Goal: Information Seeking & Learning: Learn about a topic

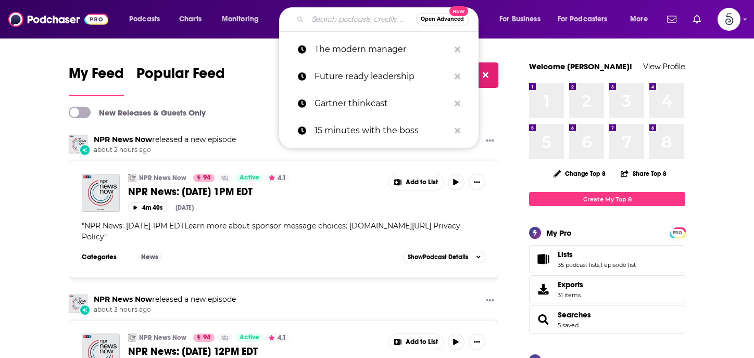
click at [358, 21] on input "Search podcasts, credits, & more..." at bounding box center [362, 19] width 108 height 17
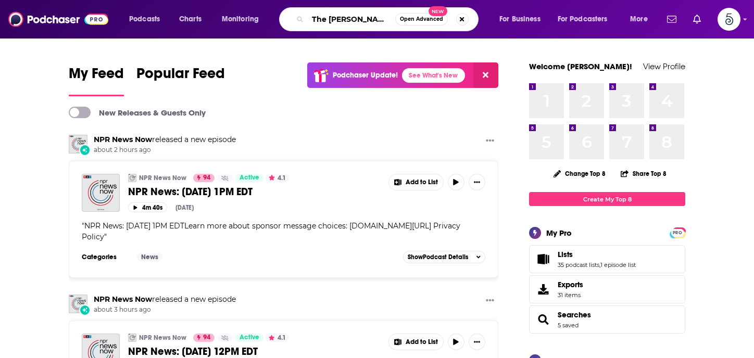
type input "The [PERSON_NAME] show"
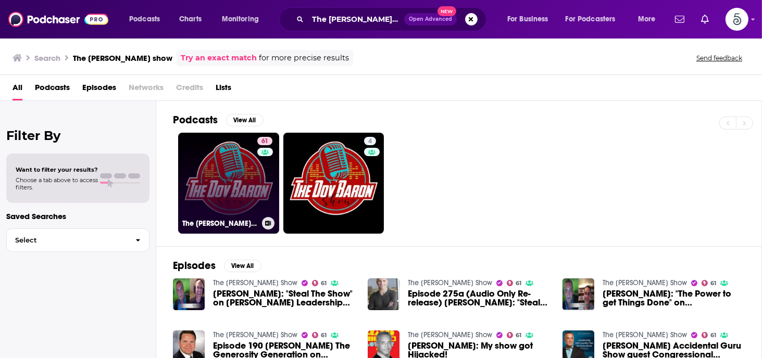
click at [235, 173] on link "61 The Dov Baron Show" at bounding box center [228, 183] width 101 height 101
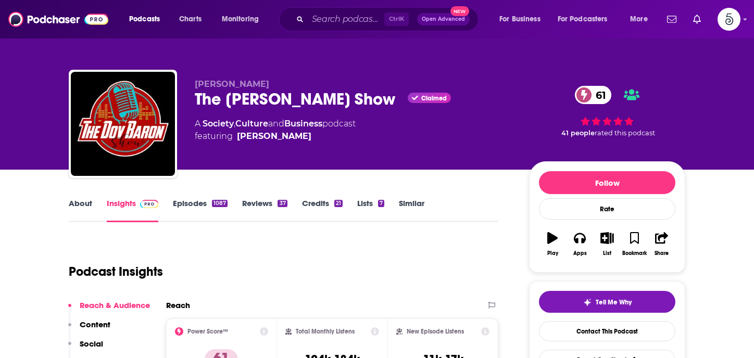
click at [193, 204] on link "Episodes 1087" at bounding box center [200, 210] width 55 height 24
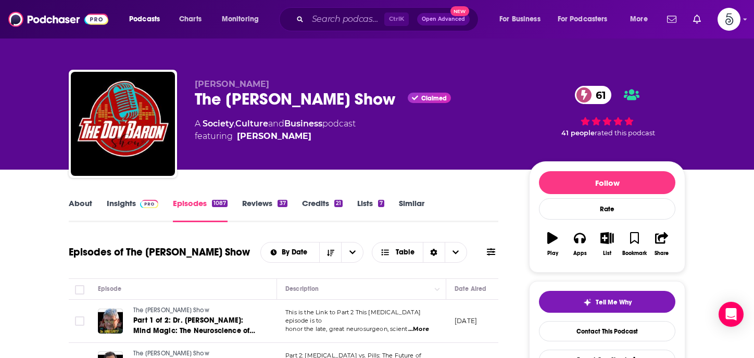
click at [121, 203] on link "Insights" at bounding box center [133, 210] width 52 height 24
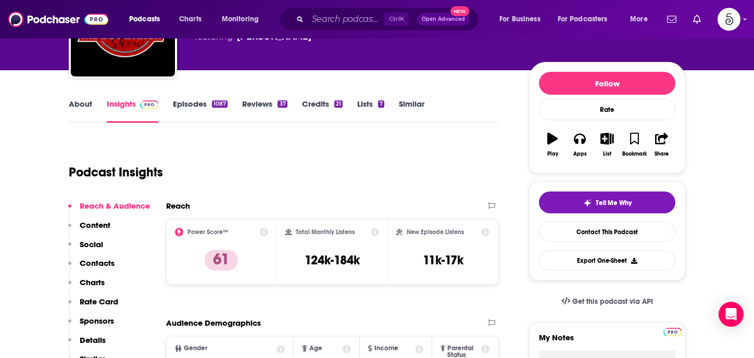
scroll to position [162, 0]
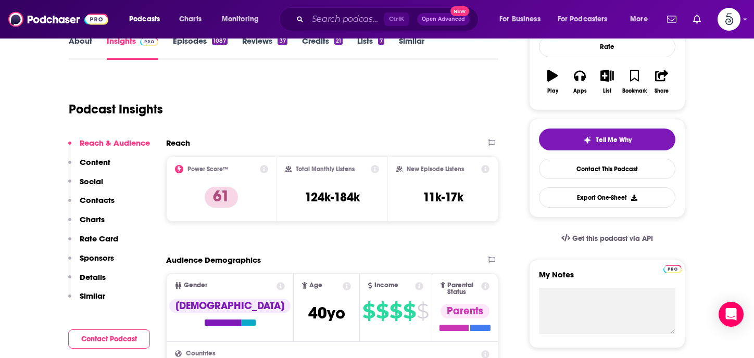
click at [107, 199] on p "Contacts" at bounding box center [97, 200] width 35 height 10
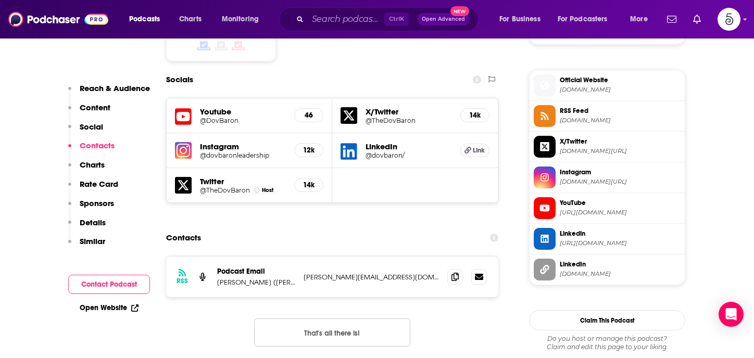
scroll to position [942, 0]
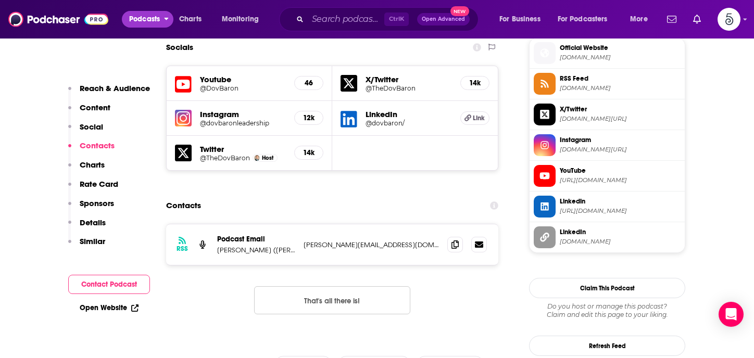
click at [155, 18] on span "Podcasts" at bounding box center [144, 19] width 31 height 15
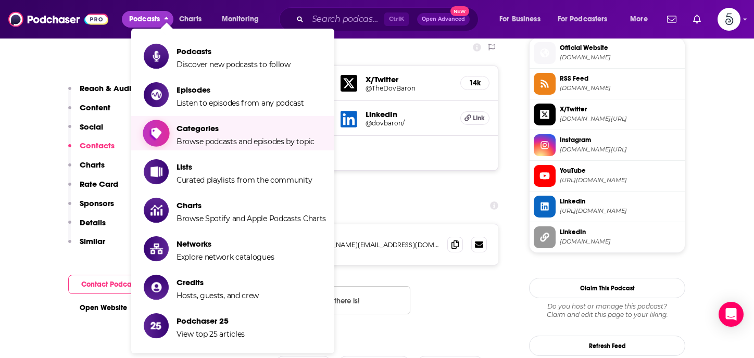
click at [187, 128] on span "Categories" at bounding box center [246, 128] width 138 height 10
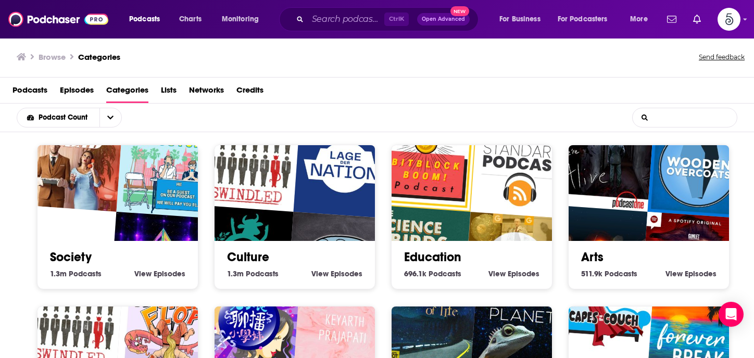
click at [671, 114] on input "List Search Input" at bounding box center [685, 117] width 104 height 19
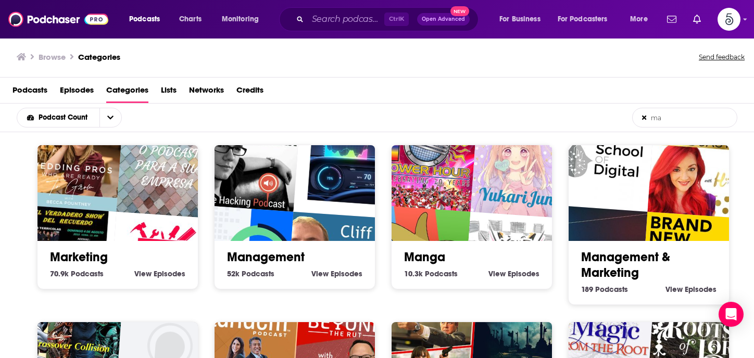
type input "ma"
click at [283, 256] on link "Management" at bounding box center [266, 257] width 78 height 16
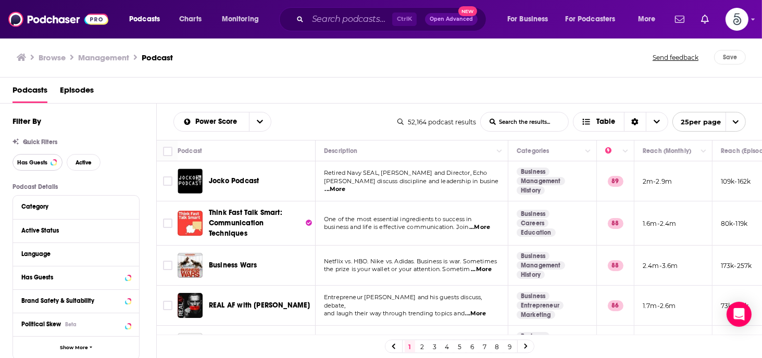
click at [37, 161] on span "Has Guests" at bounding box center [32, 163] width 30 height 6
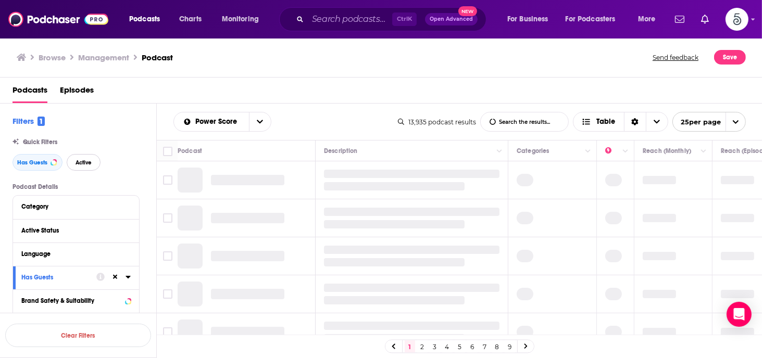
click at [76, 161] on span "Active" at bounding box center [84, 163] width 16 height 6
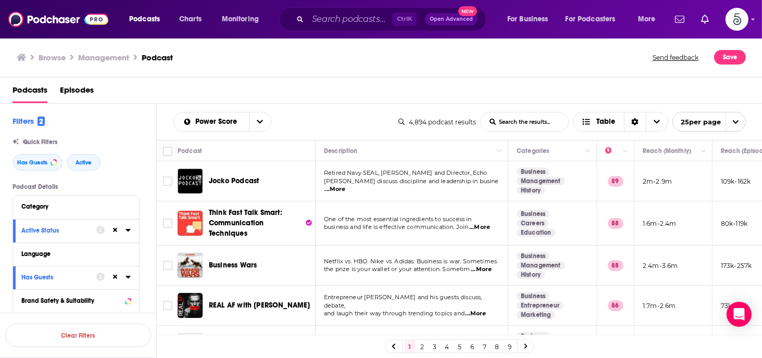
click at [447, 346] on link "4" at bounding box center [447, 347] width 10 height 12
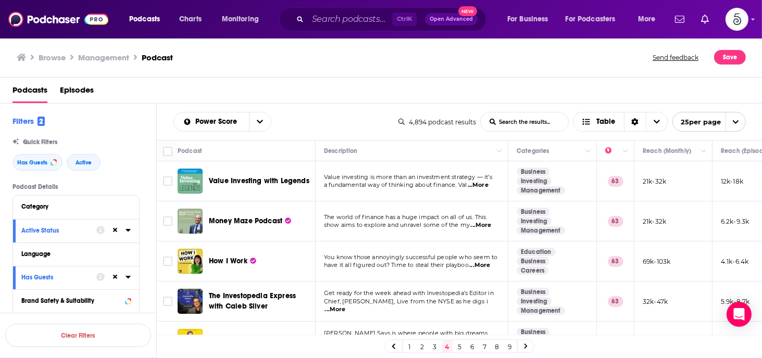
click at [457, 346] on link "5" at bounding box center [460, 347] width 10 height 12
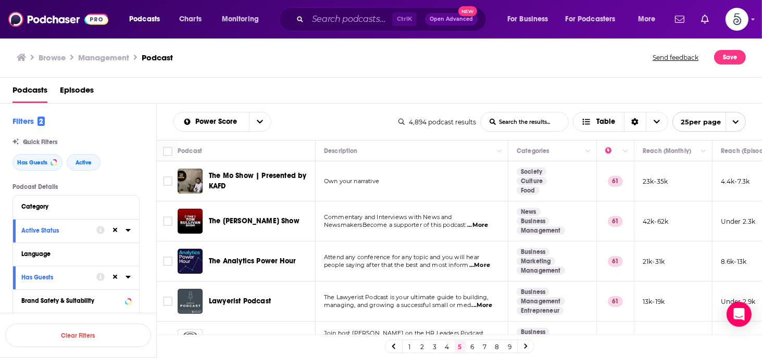
click at [445, 348] on link "4" at bounding box center [447, 347] width 10 height 12
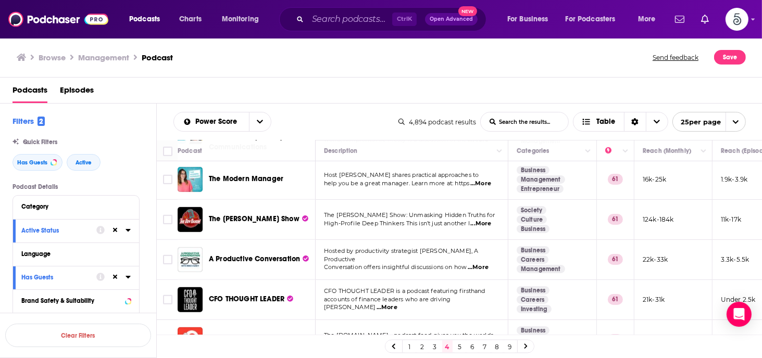
scroll to position [848, 0]
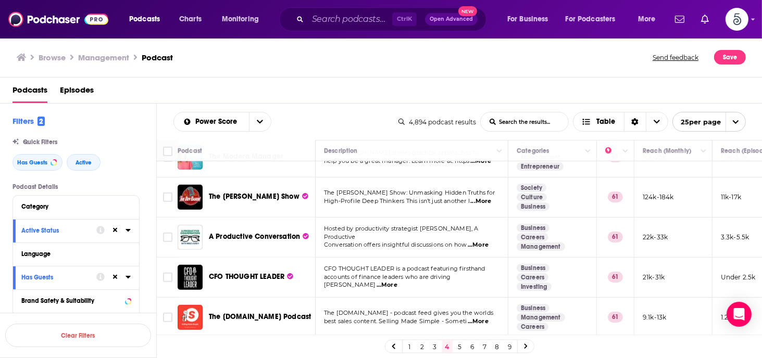
click at [482, 241] on span "...More" at bounding box center [478, 245] width 21 height 8
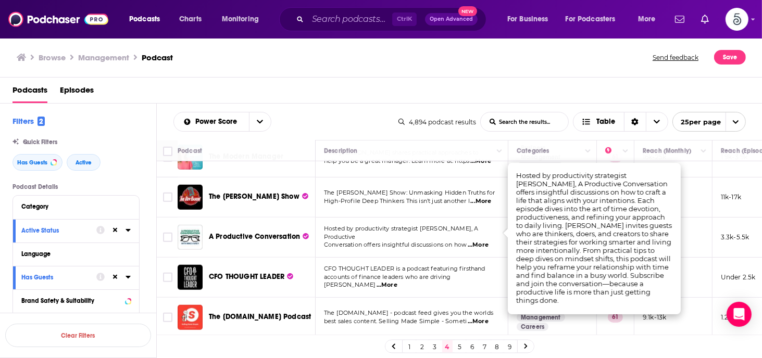
click at [483, 241] on span "...More" at bounding box center [478, 245] width 21 height 8
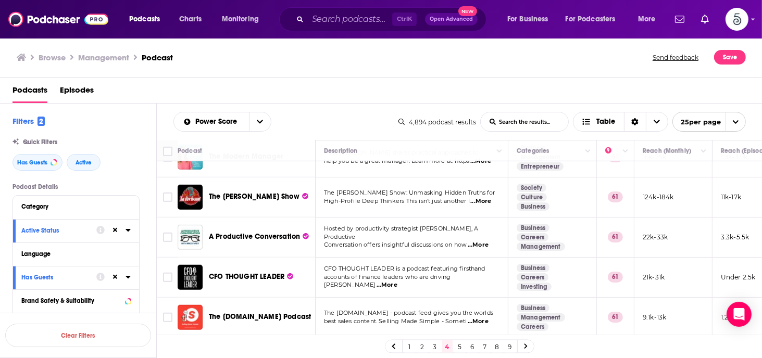
click at [458, 345] on link "5" at bounding box center [460, 347] width 10 height 12
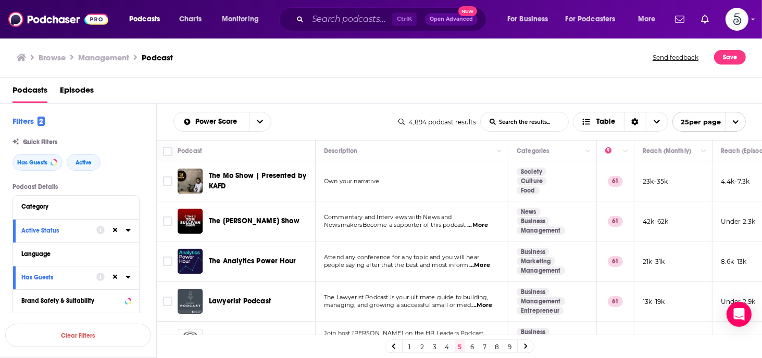
click at [481, 223] on span "...More" at bounding box center [477, 225] width 21 height 8
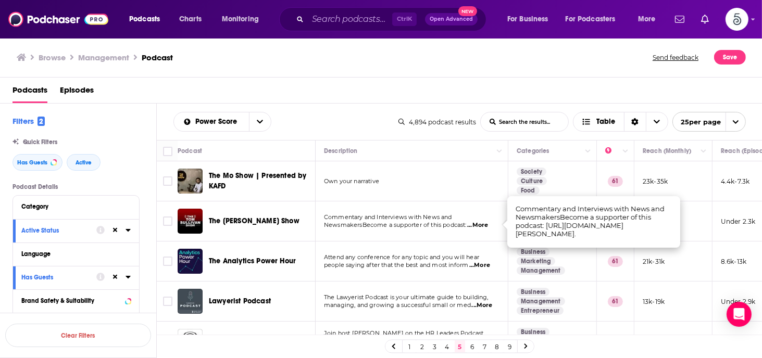
click at [481, 223] on span "...More" at bounding box center [477, 225] width 21 height 8
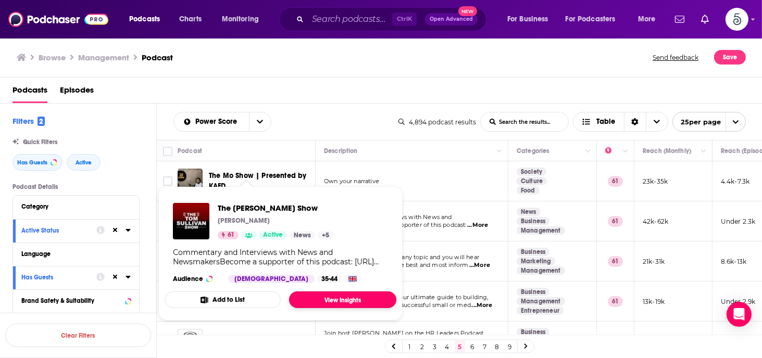
click at [327, 298] on link "View Insights" at bounding box center [342, 300] width 107 height 17
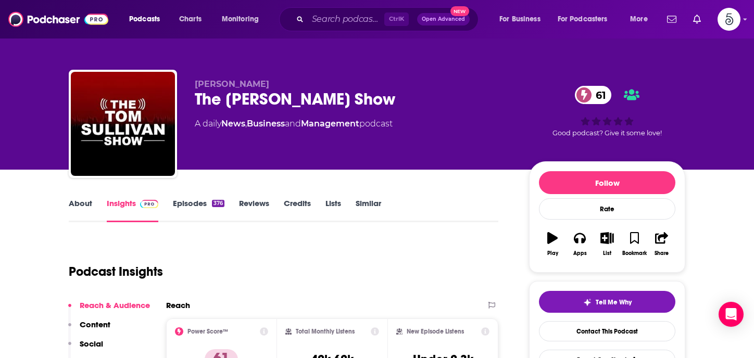
click at [196, 203] on link "Episodes 376" at bounding box center [199, 210] width 52 height 24
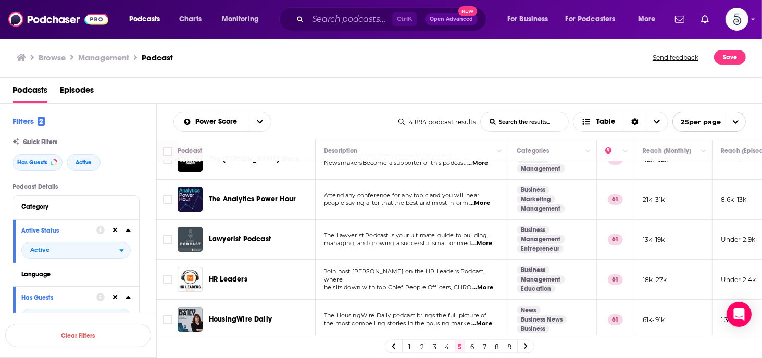
scroll to position [85, 0]
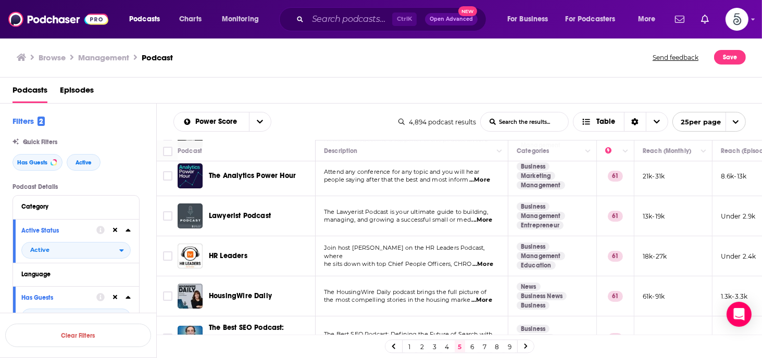
click at [483, 260] on span "...More" at bounding box center [482, 264] width 21 height 8
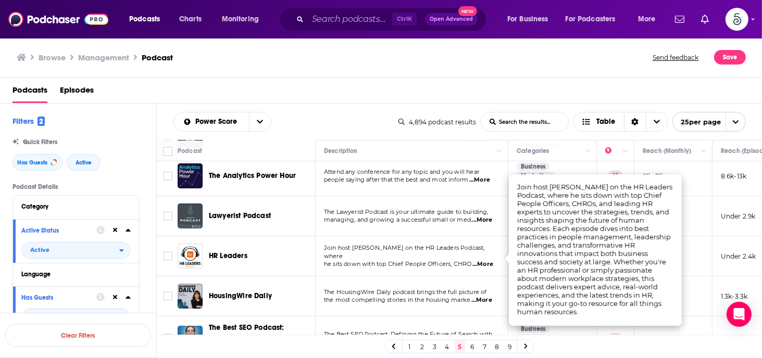
click at [294, 247] on div "HR Leaders" at bounding box center [263, 256] width 108 height 25
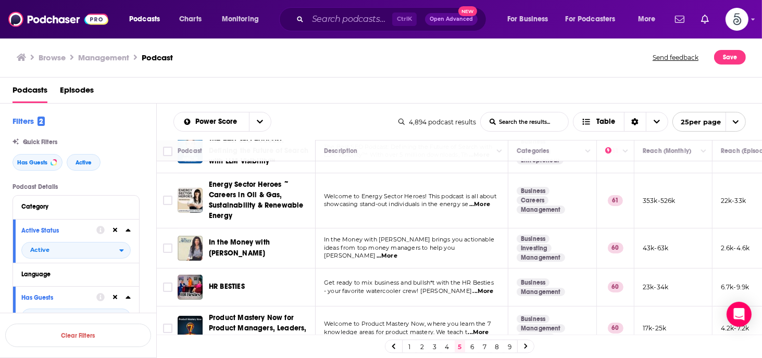
scroll to position [294, 0]
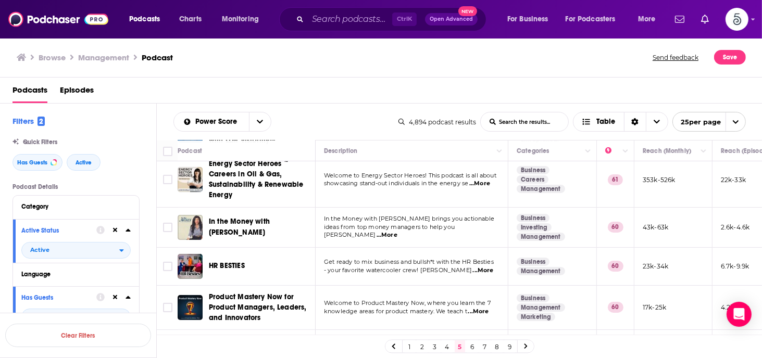
click at [479, 270] on span "...More" at bounding box center [483, 271] width 21 height 8
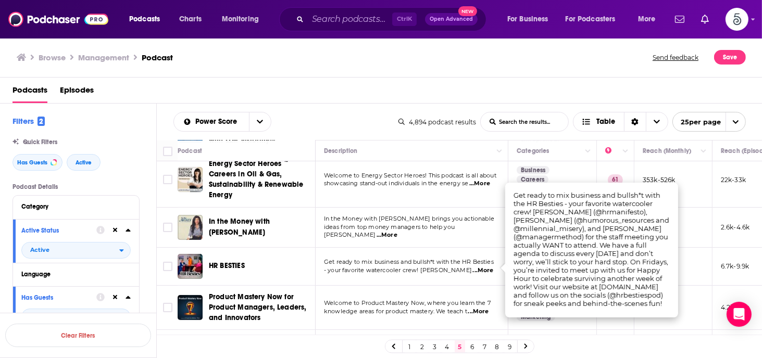
click at [479, 270] on span "...More" at bounding box center [483, 271] width 21 height 8
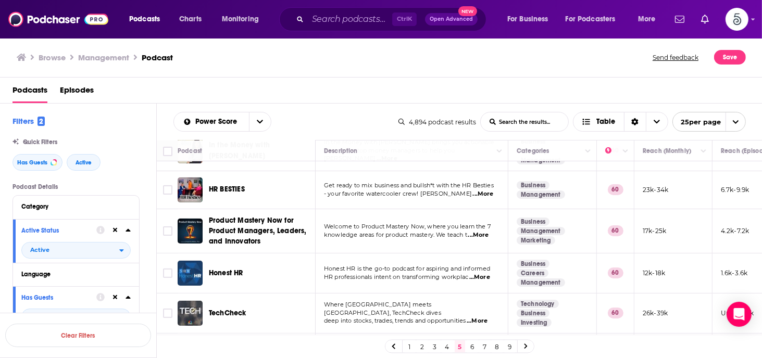
scroll to position [377, 0]
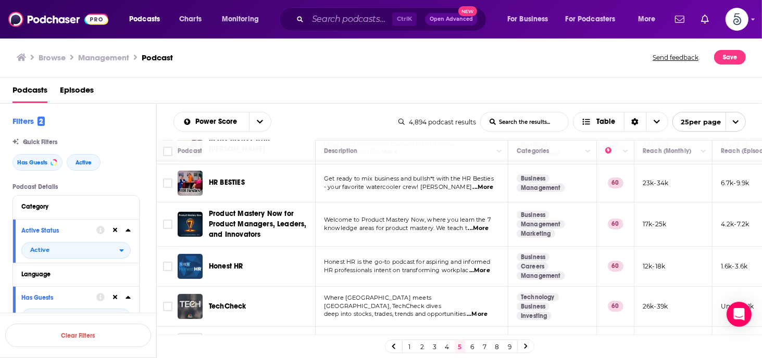
click at [484, 269] on span "...More" at bounding box center [479, 271] width 21 height 8
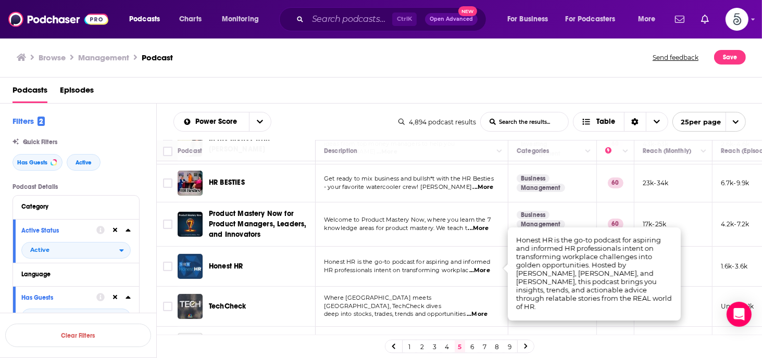
click at [484, 269] on span "...More" at bounding box center [479, 271] width 21 height 8
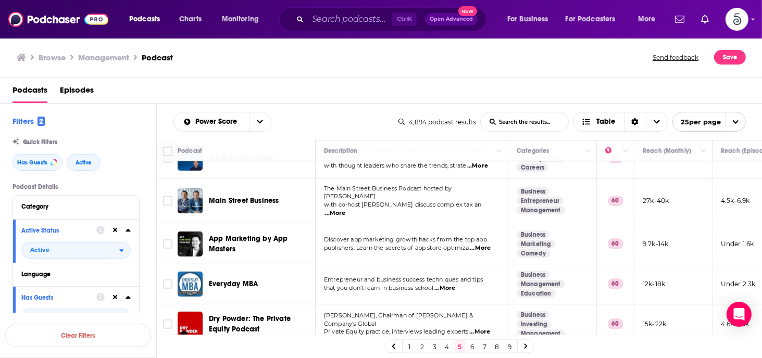
scroll to position [731, 0]
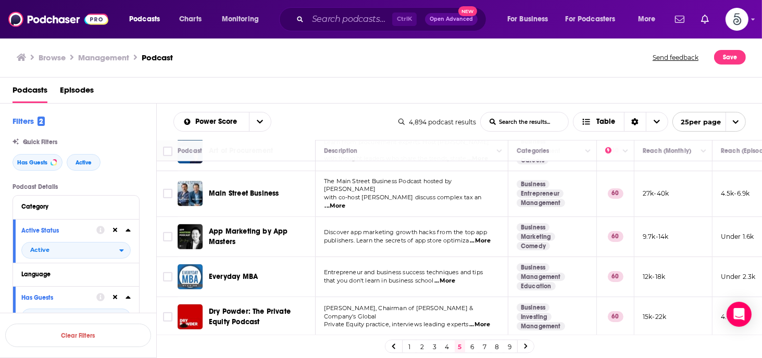
click at [444, 277] on span "...More" at bounding box center [444, 281] width 21 height 8
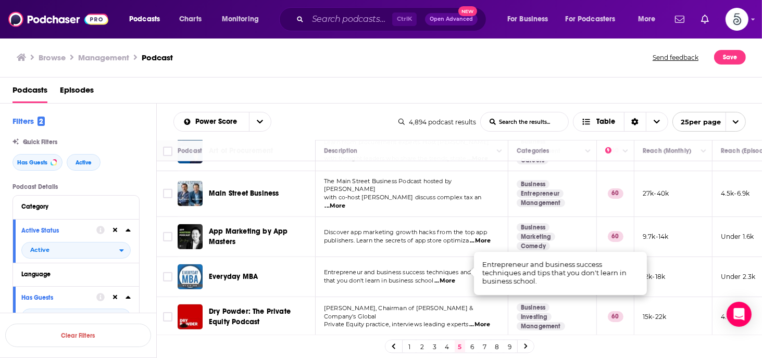
click at [444, 277] on span "...More" at bounding box center [444, 281] width 21 height 8
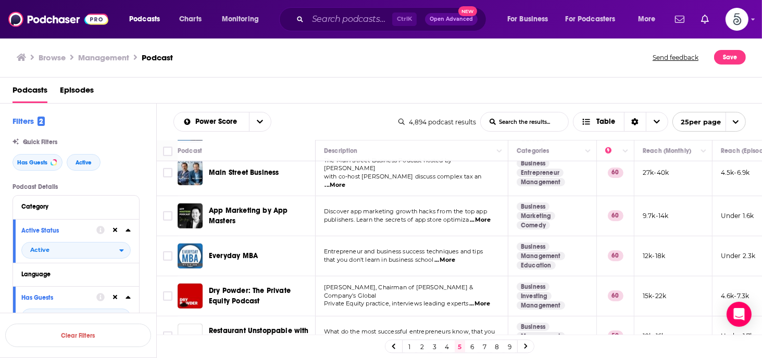
scroll to position [773, 0]
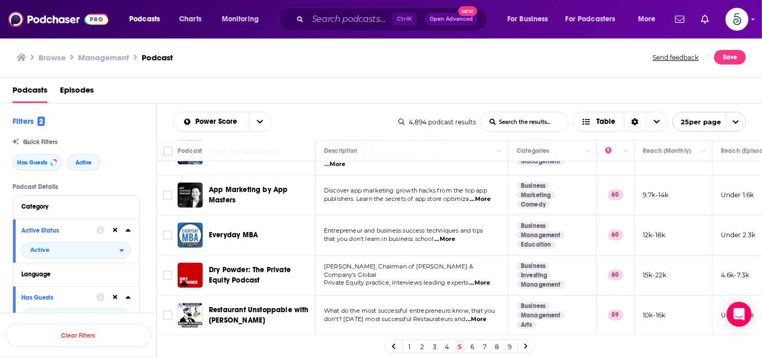
click at [481, 279] on span "...More" at bounding box center [479, 283] width 21 height 8
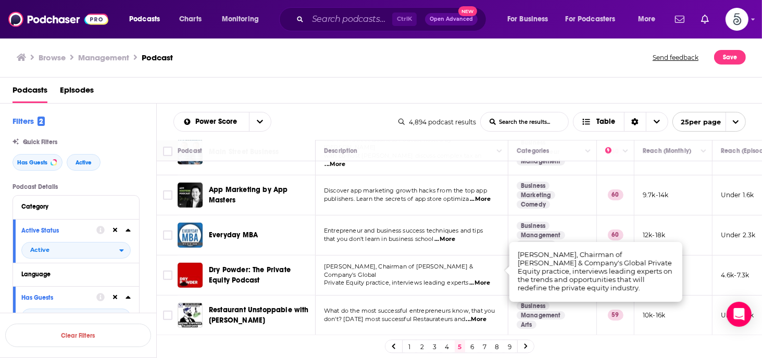
click at [482, 279] on span "...More" at bounding box center [479, 283] width 21 height 8
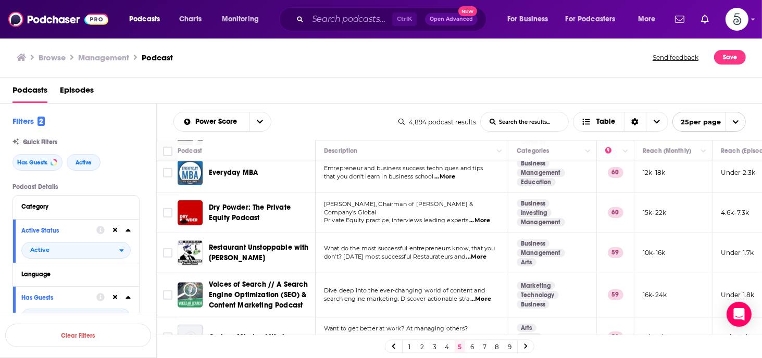
scroll to position [854, 0]
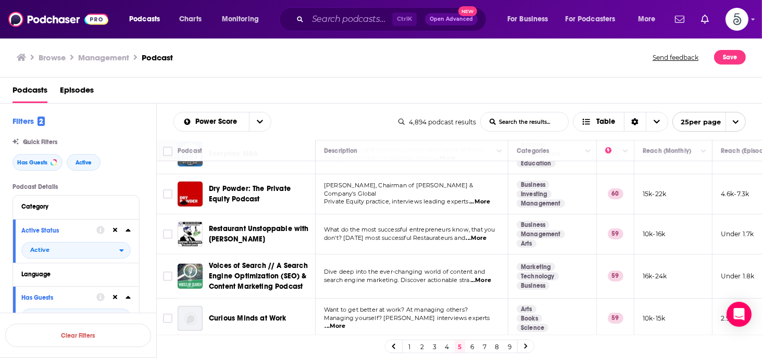
click at [346, 322] on span "...More" at bounding box center [335, 326] width 21 height 8
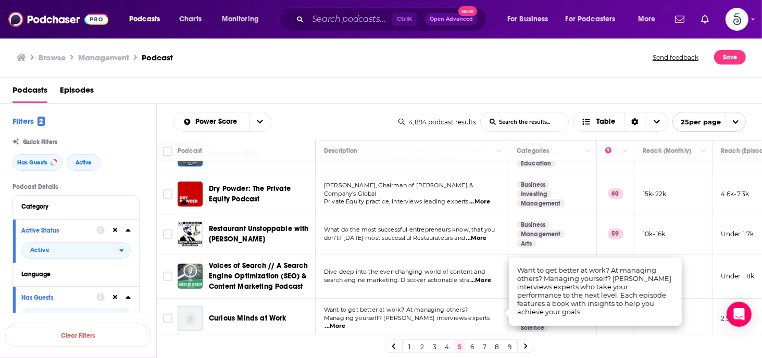
click at [346, 322] on span "...More" at bounding box center [335, 326] width 21 height 8
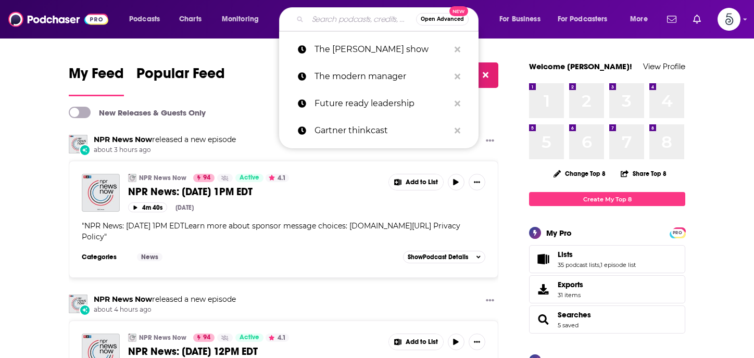
click at [326, 23] on input "Search podcasts, credits, & more..." at bounding box center [362, 19] width 108 height 17
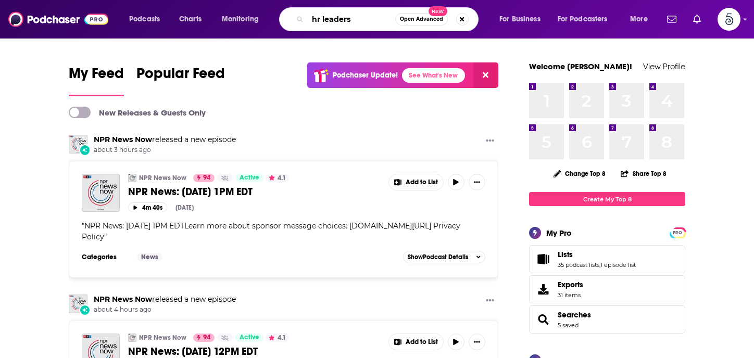
type input "hr leaders"
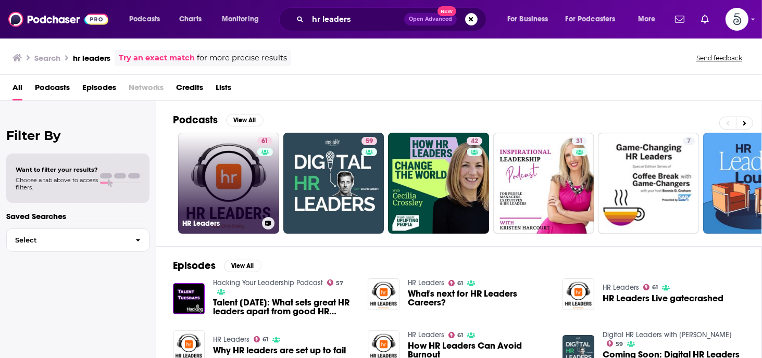
click at [226, 167] on link "61 HR Leaders" at bounding box center [228, 183] width 101 height 101
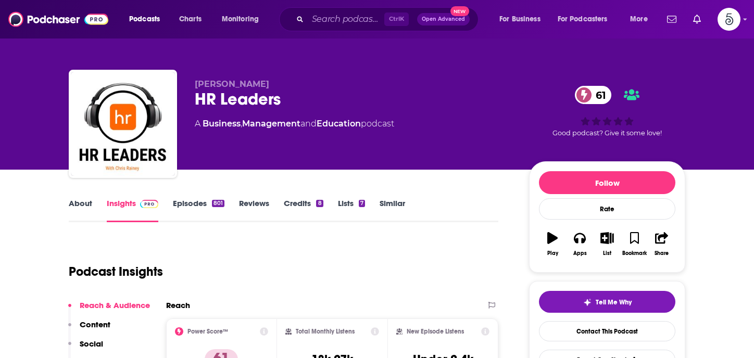
click at [189, 202] on link "Episodes 801" at bounding box center [199, 210] width 52 height 24
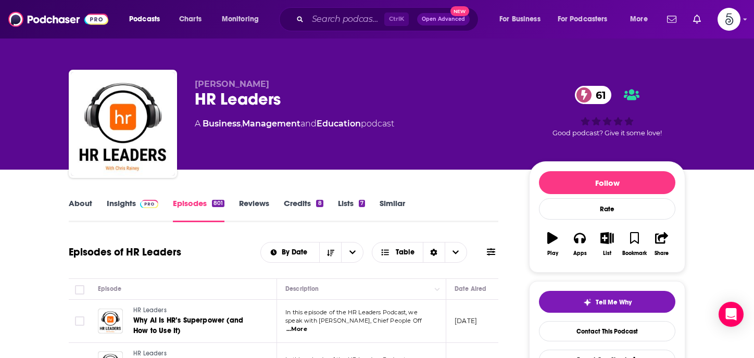
click at [122, 203] on link "Insights" at bounding box center [133, 210] width 52 height 24
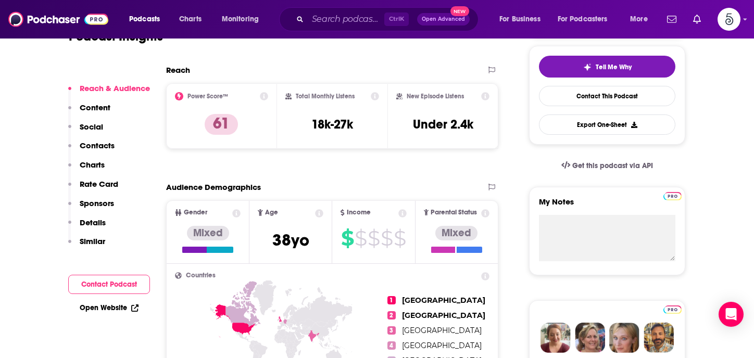
scroll to position [250, 0]
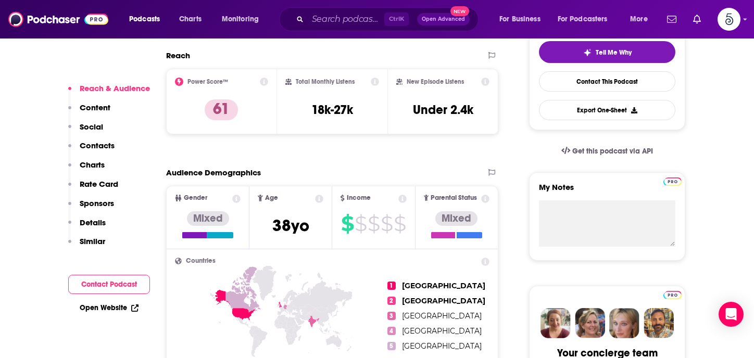
click at [83, 143] on p "Contacts" at bounding box center [97, 146] width 35 height 10
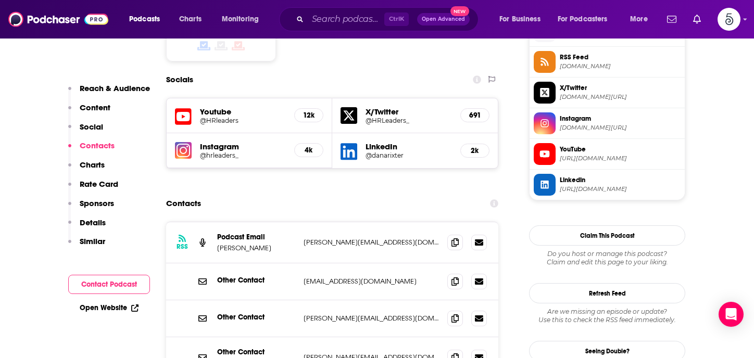
scroll to position [870, 0]
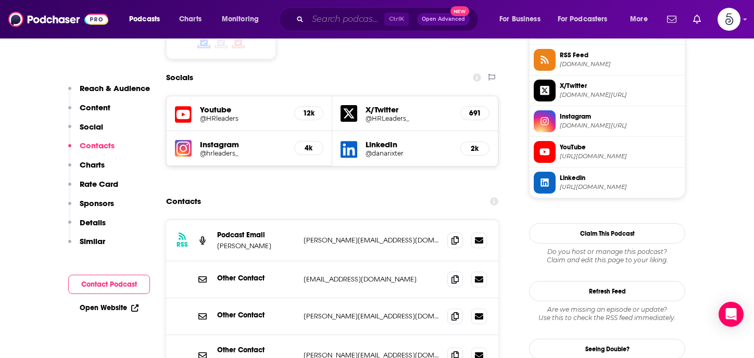
click at [354, 20] on input "Search podcasts, credits, & more..." at bounding box center [346, 19] width 77 height 17
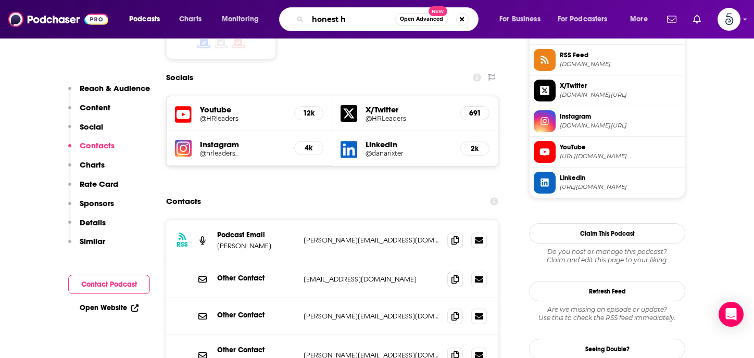
type input "honest hr"
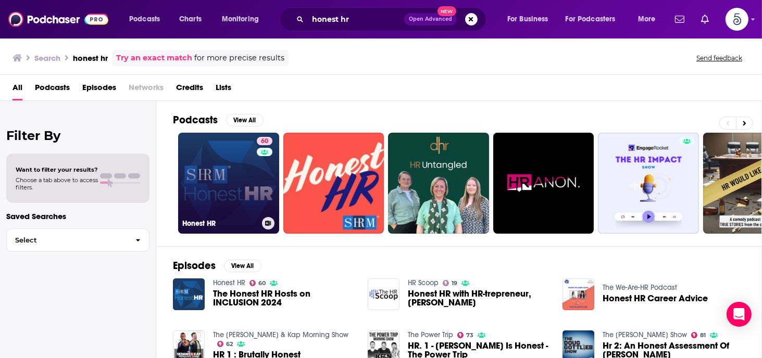
click at [215, 172] on link "60 Honest HR" at bounding box center [228, 183] width 101 height 101
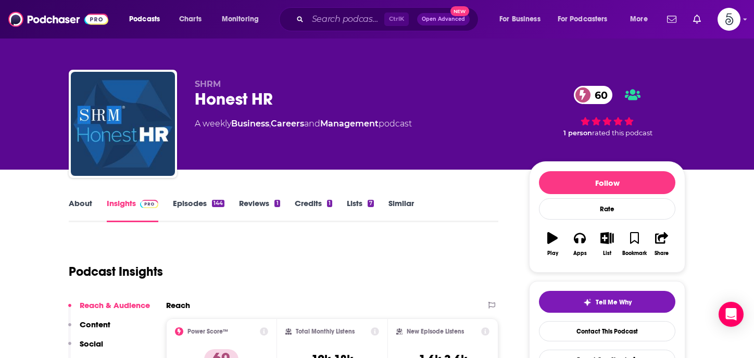
click at [192, 204] on link "Episodes 144" at bounding box center [199, 210] width 52 height 24
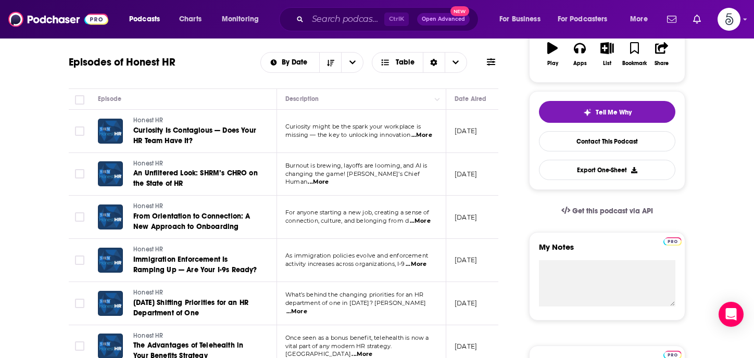
scroll to position [233, 0]
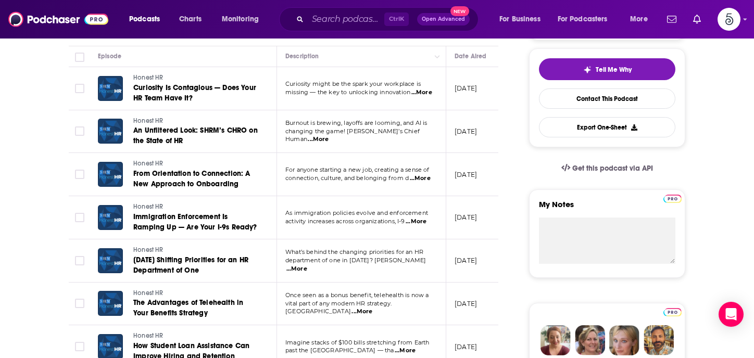
click at [307, 266] on span "...More" at bounding box center [296, 269] width 21 height 8
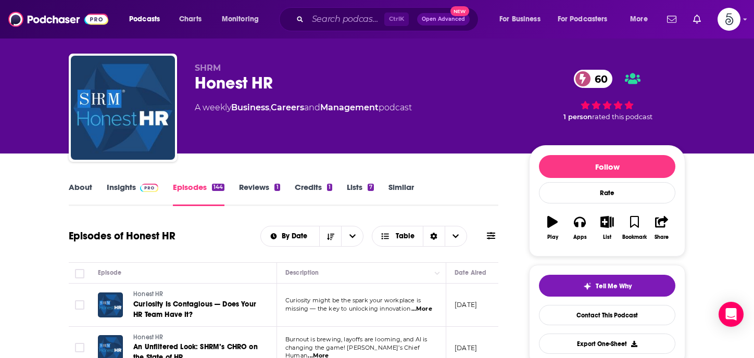
scroll to position [0, 0]
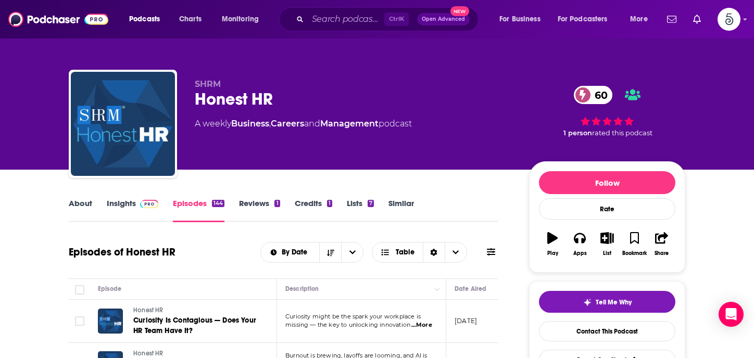
click at [80, 203] on link "About" at bounding box center [80, 210] width 23 height 24
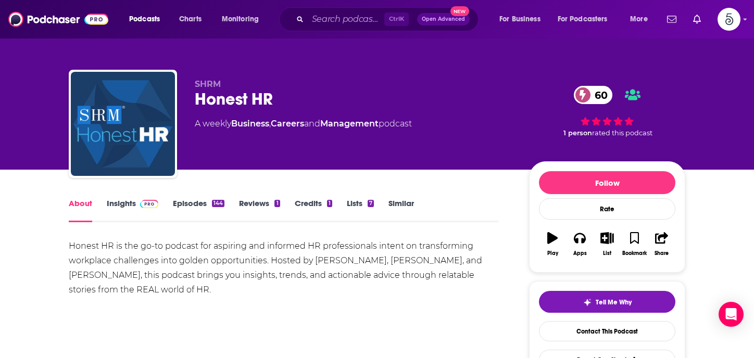
click at [115, 201] on link "Insights" at bounding box center [133, 210] width 52 height 24
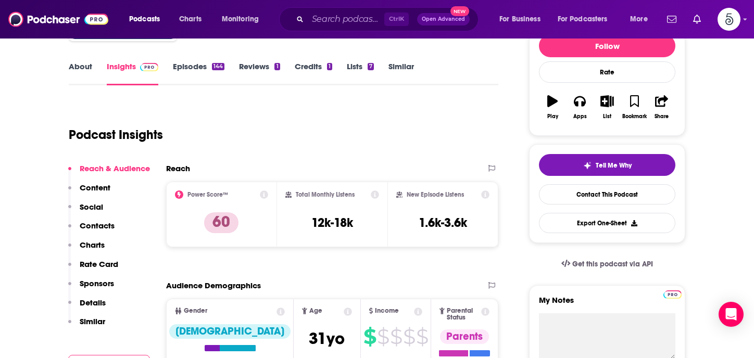
scroll to position [215, 0]
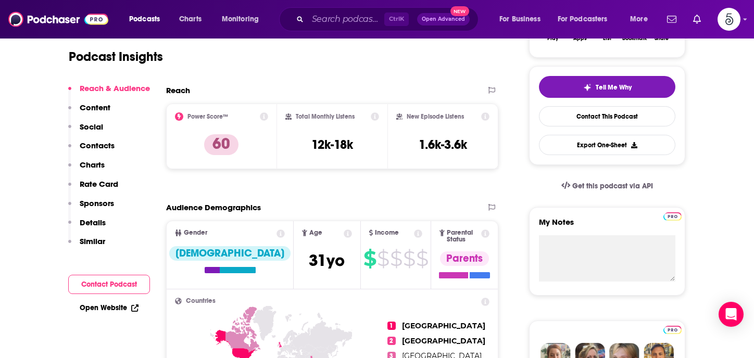
click at [99, 145] on p "Contacts" at bounding box center [97, 146] width 35 height 10
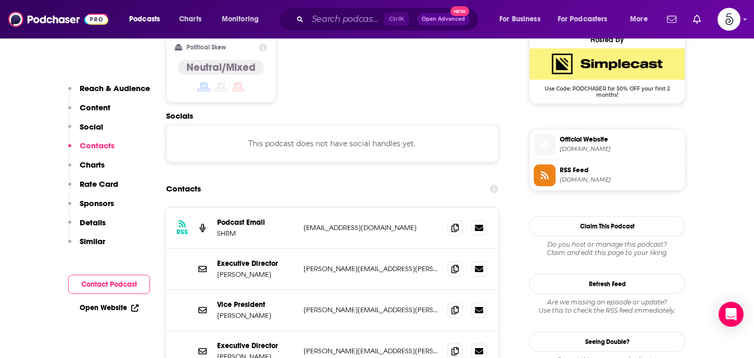
scroll to position [835, 0]
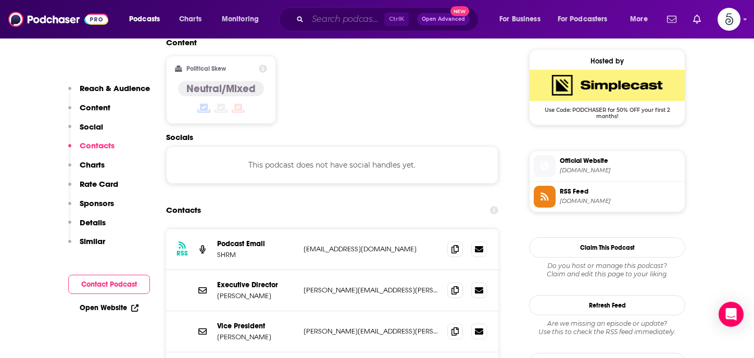
click at [354, 18] on input "Search podcasts, credits, & more..." at bounding box center [346, 19] width 77 height 17
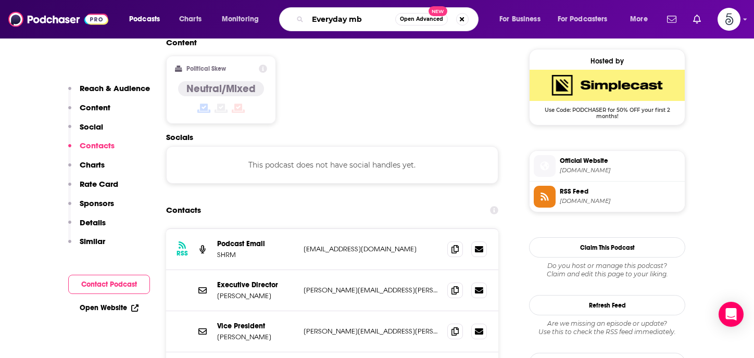
type input "Everyday mba"
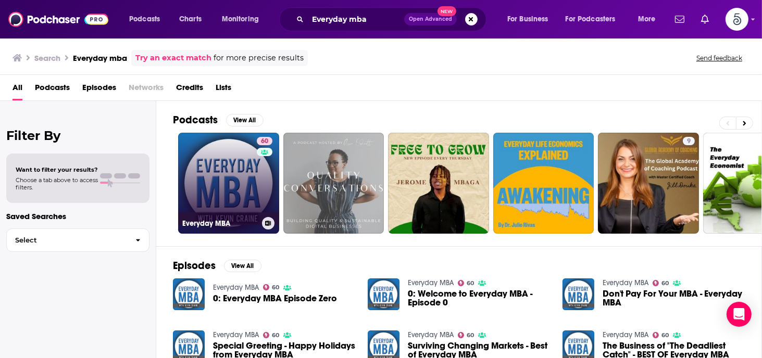
click at [243, 167] on link "60 Everyday MBA" at bounding box center [228, 183] width 101 height 101
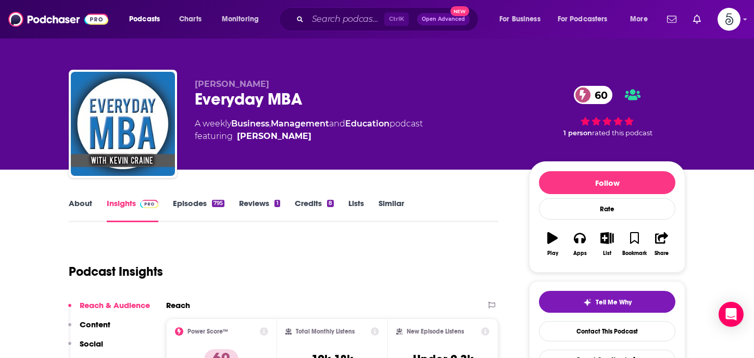
click at [192, 205] on link "Episodes 795" at bounding box center [199, 210] width 52 height 24
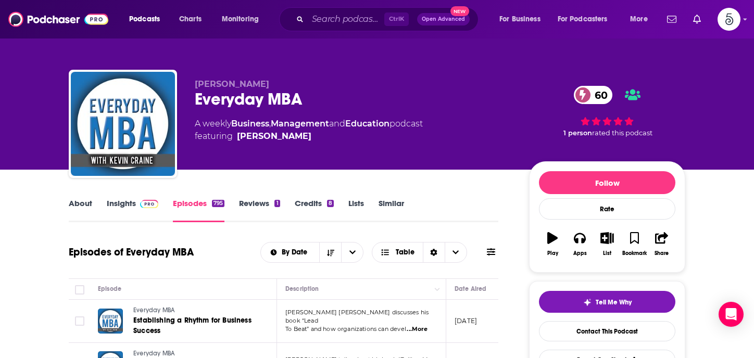
click at [111, 203] on link "Insights" at bounding box center [133, 210] width 52 height 24
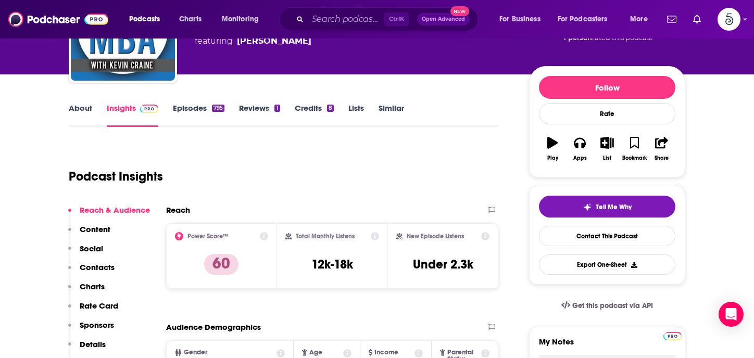
scroll to position [146, 0]
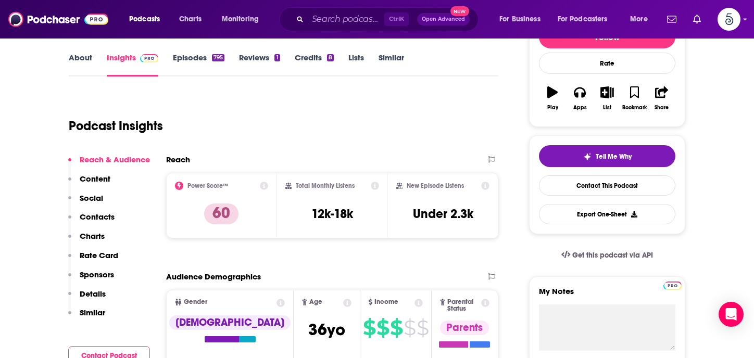
click at [102, 213] on p "Contacts" at bounding box center [97, 217] width 35 height 10
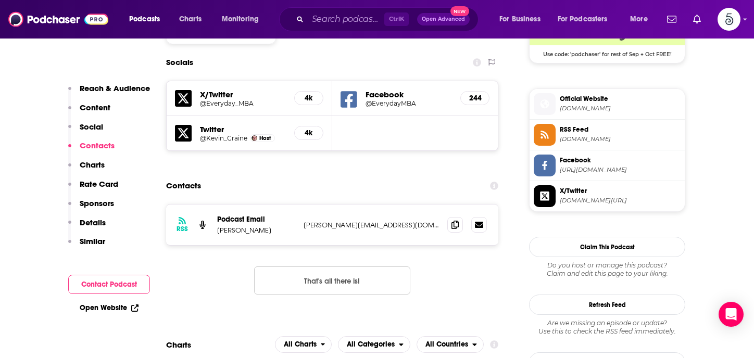
scroll to position [894, 0]
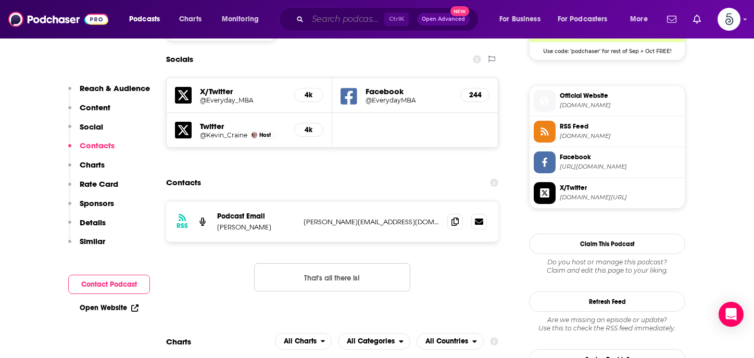
click at [342, 19] on input "Search podcasts, credits, & more..." at bounding box center [346, 19] width 77 height 17
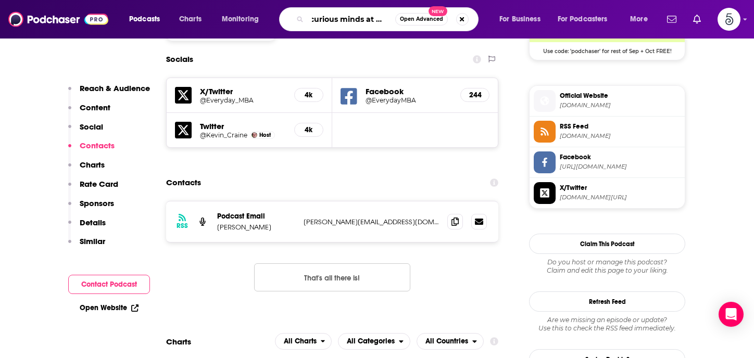
type input "curious minds at work"
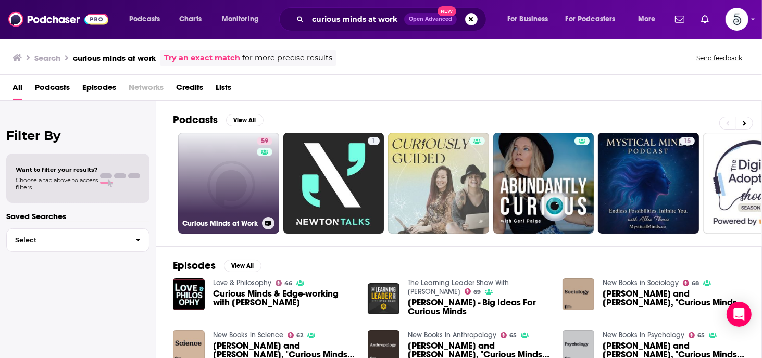
click at [210, 194] on link "59 Curious Minds at Work" at bounding box center [228, 183] width 101 height 101
click at [220, 202] on link "59 Curious Minds at Work" at bounding box center [228, 183] width 101 height 101
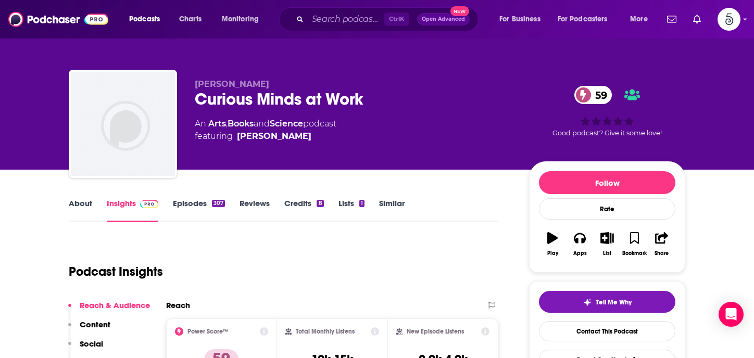
click at [192, 202] on link "Episodes 307" at bounding box center [199, 210] width 52 height 24
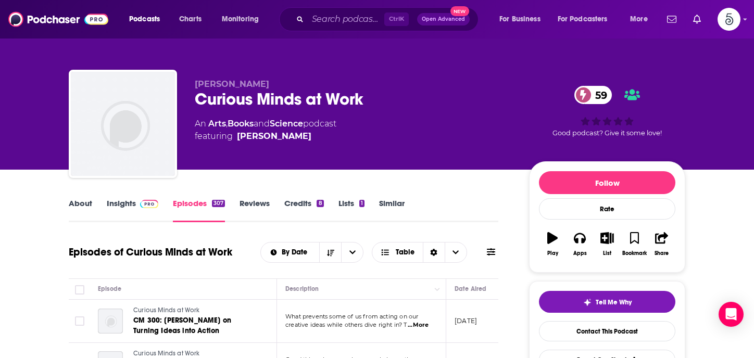
click at [120, 202] on link "Insights" at bounding box center [133, 210] width 52 height 24
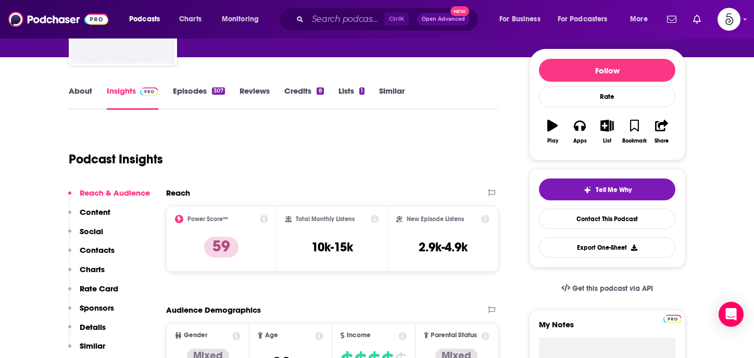
scroll to position [161, 0]
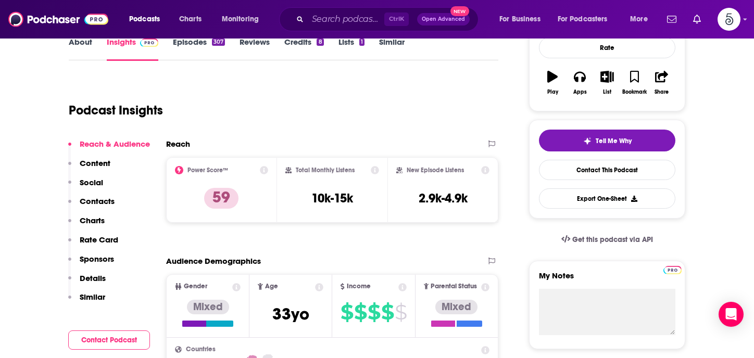
click at [98, 199] on p "Contacts" at bounding box center [97, 201] width 35 height 10
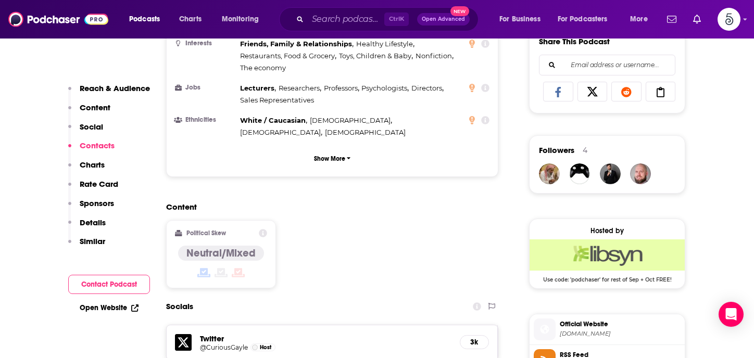
scroll to position [858, 0]
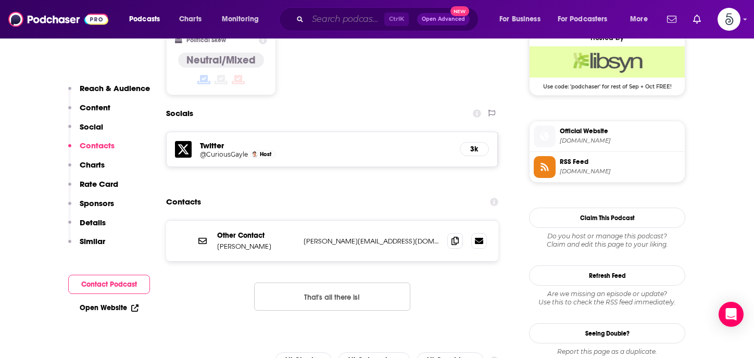
click at [356, 19] on input "Search podcasts, credits, & more..." at bounding box center [346, 19] width 77 height 17
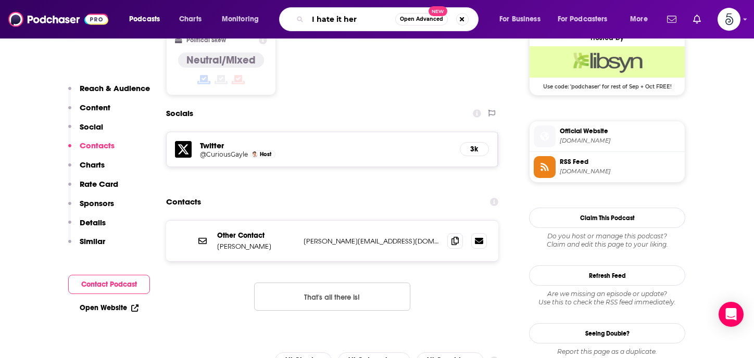
type input "I hate it here"
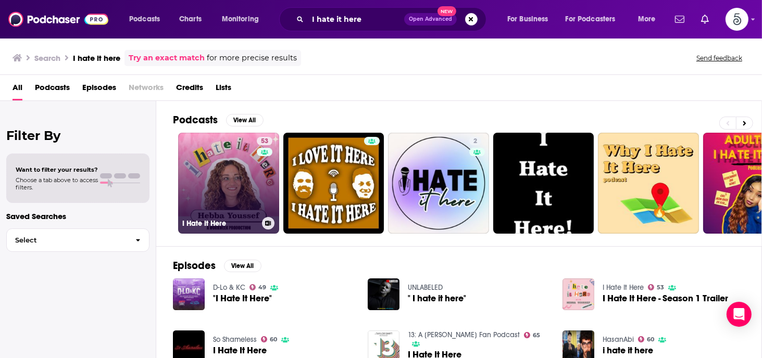
click at [236, 168] on link "53 I Hate It Here" at bounding box center [228, 183] width 101 height 101
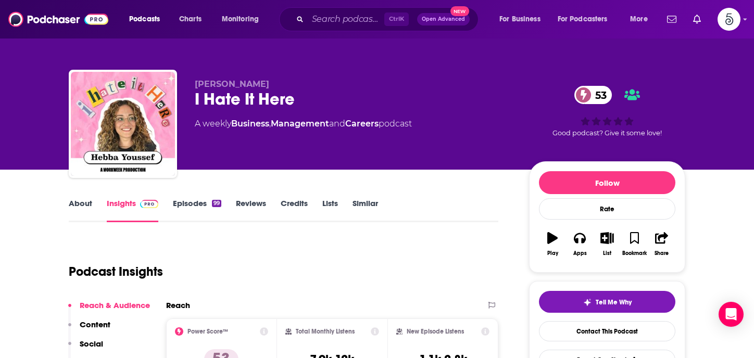
click at [110, 203] on link "Insights" at bounding box center [133, 210] width 52 height 24
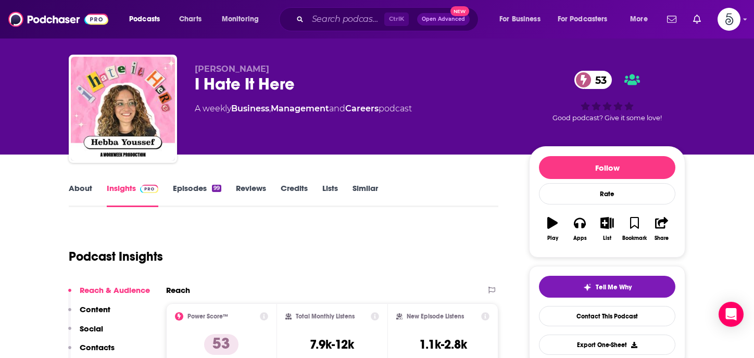
scroll to position [216, 0]
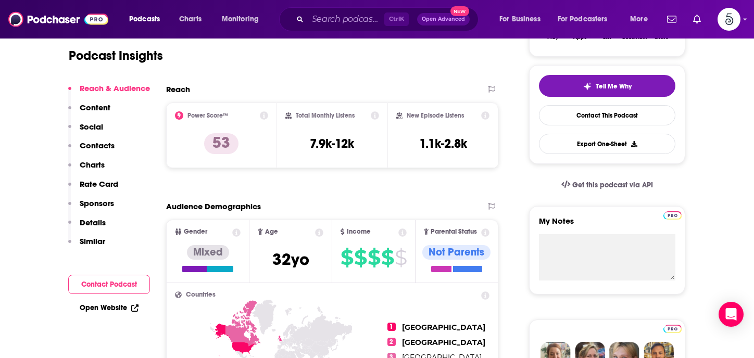
click at [98, 143] on p "Contacts" at bounding box center [97, 146] width 35 height 10
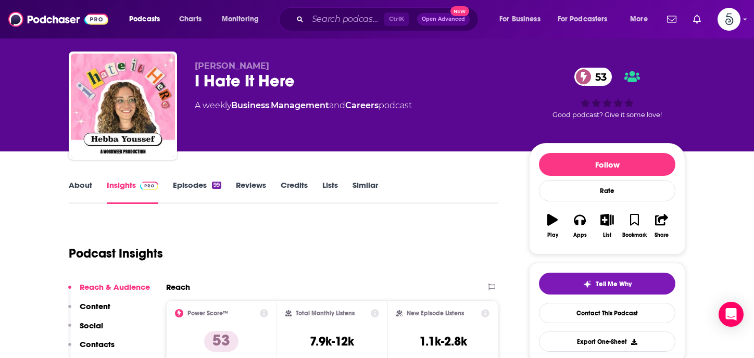
scroll to position [4, 0]
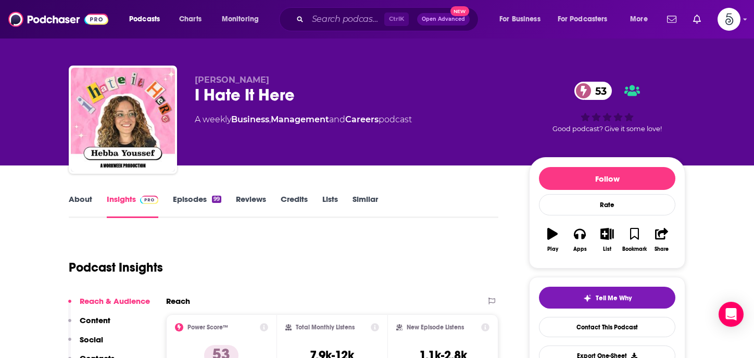
click at [190, 197] on link "Episodes 99" at bounding box center [197, 206] width 48 height 24
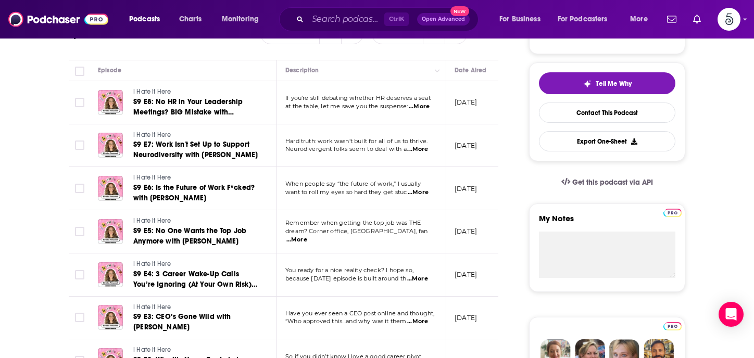
scroll to position [221, 0]
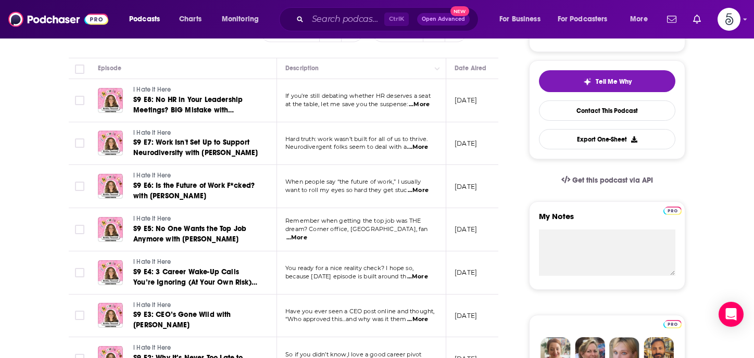
click at [419, 147] on span "...More" at bounding box center [417, 147] width 21 height 8
click at [421, 320] on span "...More" at bounding box center [417, 320] width 21 height 8
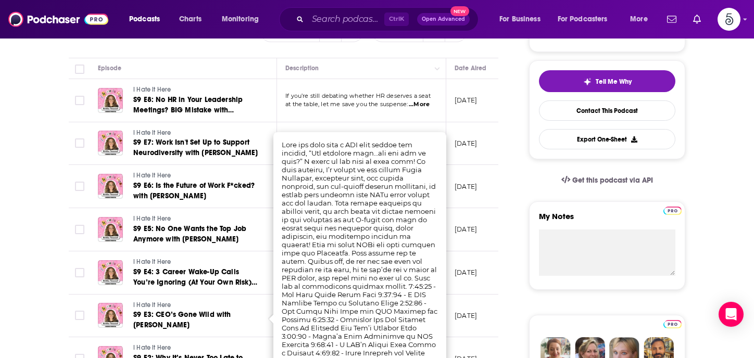
click at [269, 316] on td "I Hate It Here S9 E3: CEO’s Gone Wild with [PERSON_NAME]" at bounding box center [183, 316] width 187 height 43
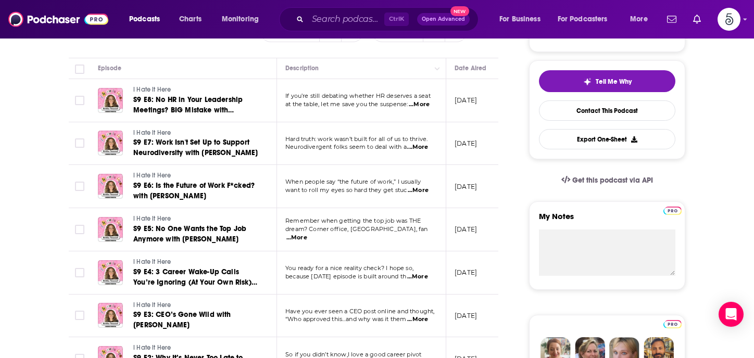
click at [421, 320] on span "...More" at bounding box center [417, 320] width 21 height 8
